Goal: Navigation & Orientation: Find specific page/section

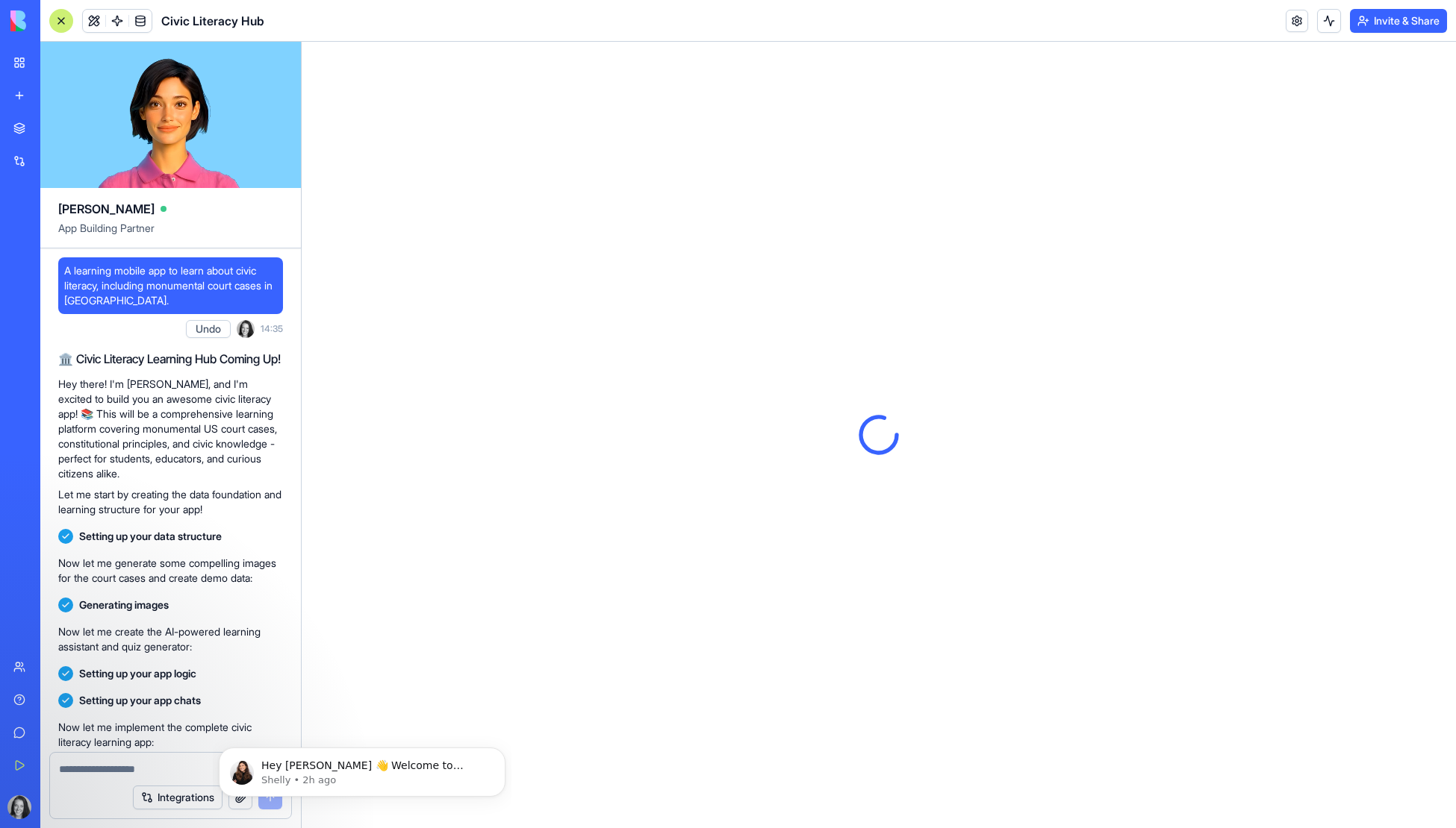
scroll to position [489, 0]
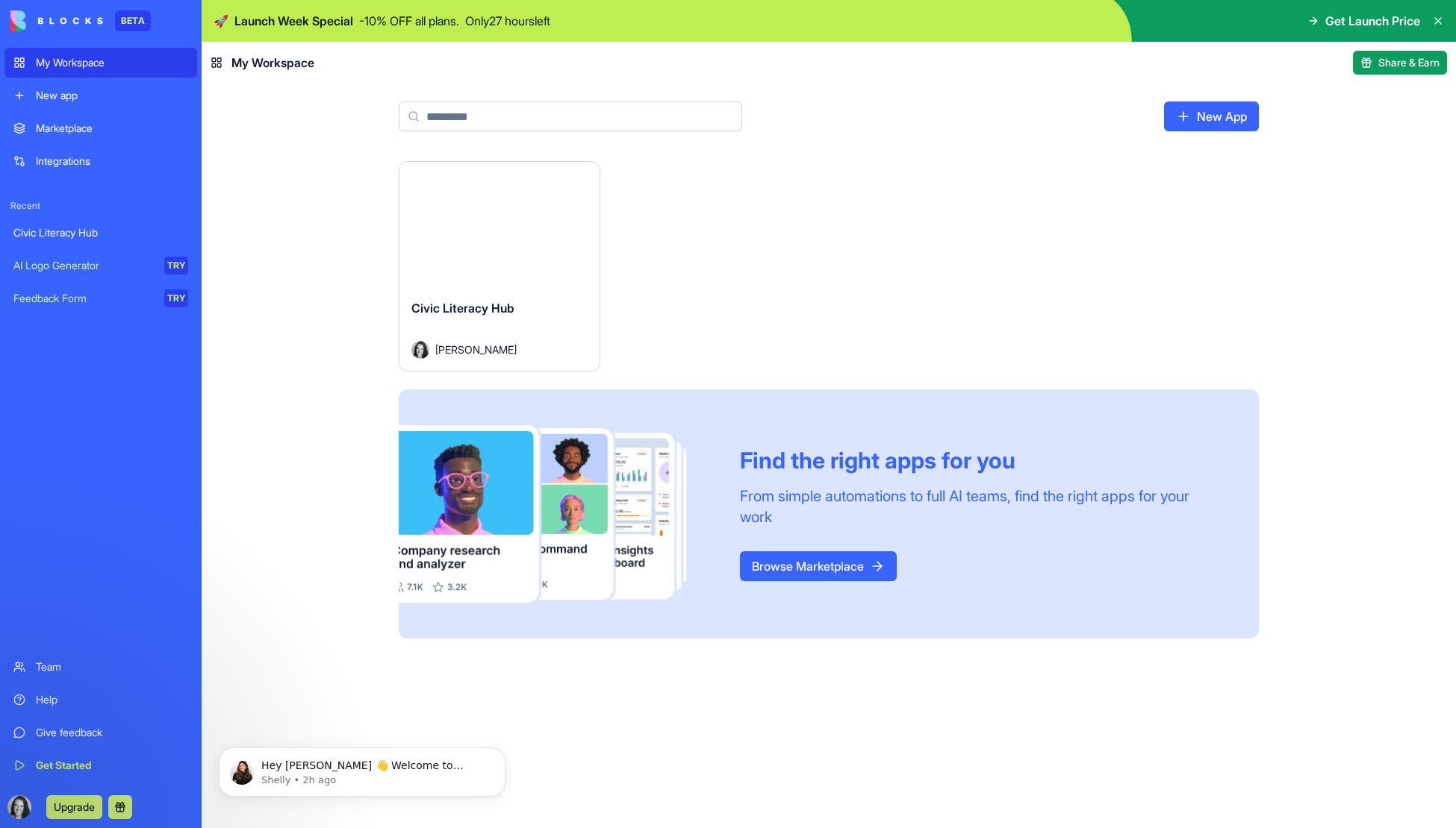
click at [451, 685] on div "Launch Civic Literacy Hub [PERSON_NAME] Find the right apps for you From simple…" at bounding box center [828, 495] width 1254 height 667
click at [468, 311] on span "Civic Literacy Hub" at bounding box center [462, 308] width 103 height 15
